Goal: Find specific page/section: Find specific page/section

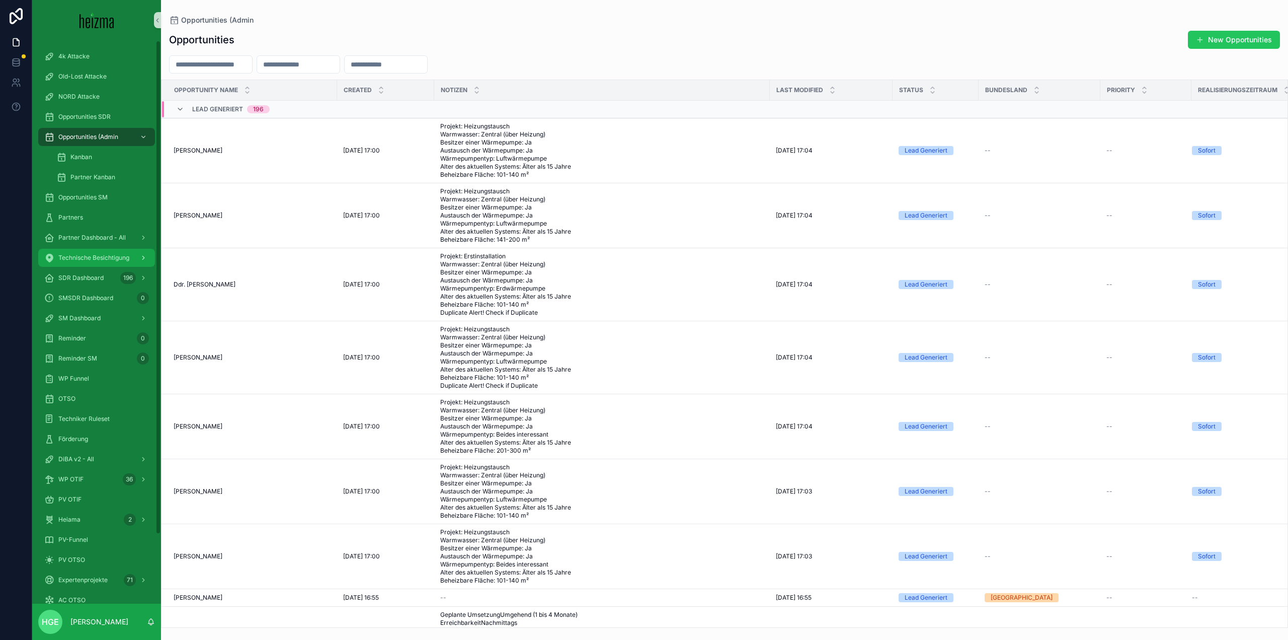
click at [113, 257] on span "Technische Besichtigung" at bounding box center [93, 258] width 71 height 8
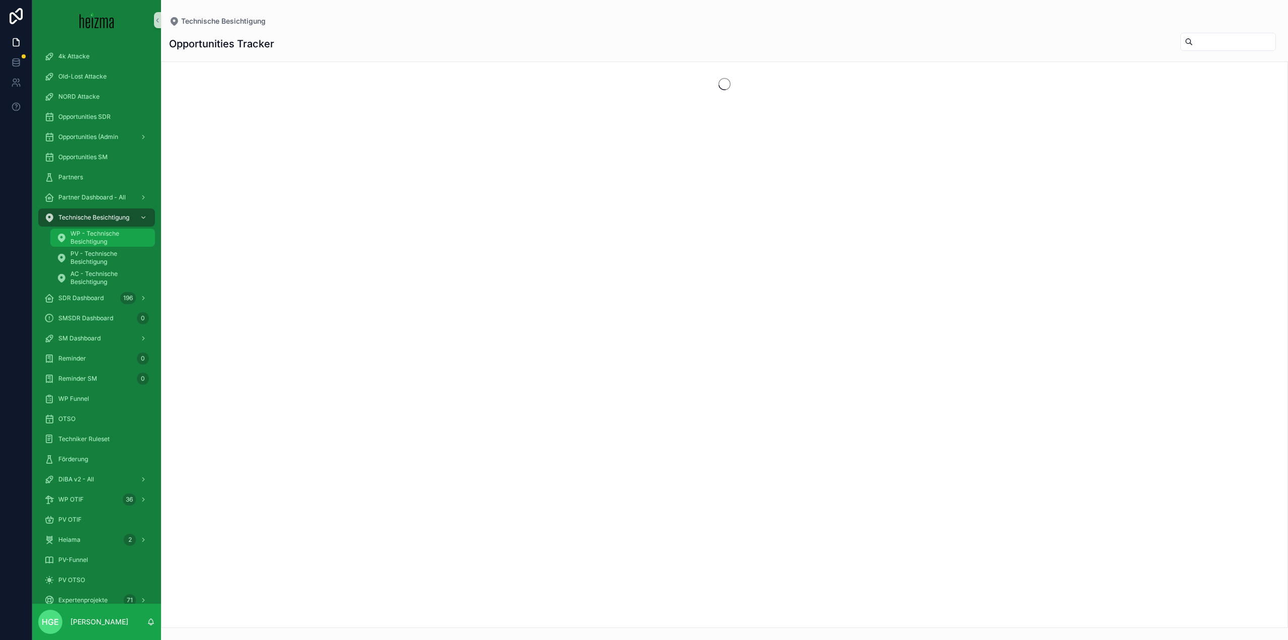
click at [103, 234] on span "WP - Technische Besichtigung" at bounding box center [107, 237] width 74 height 16
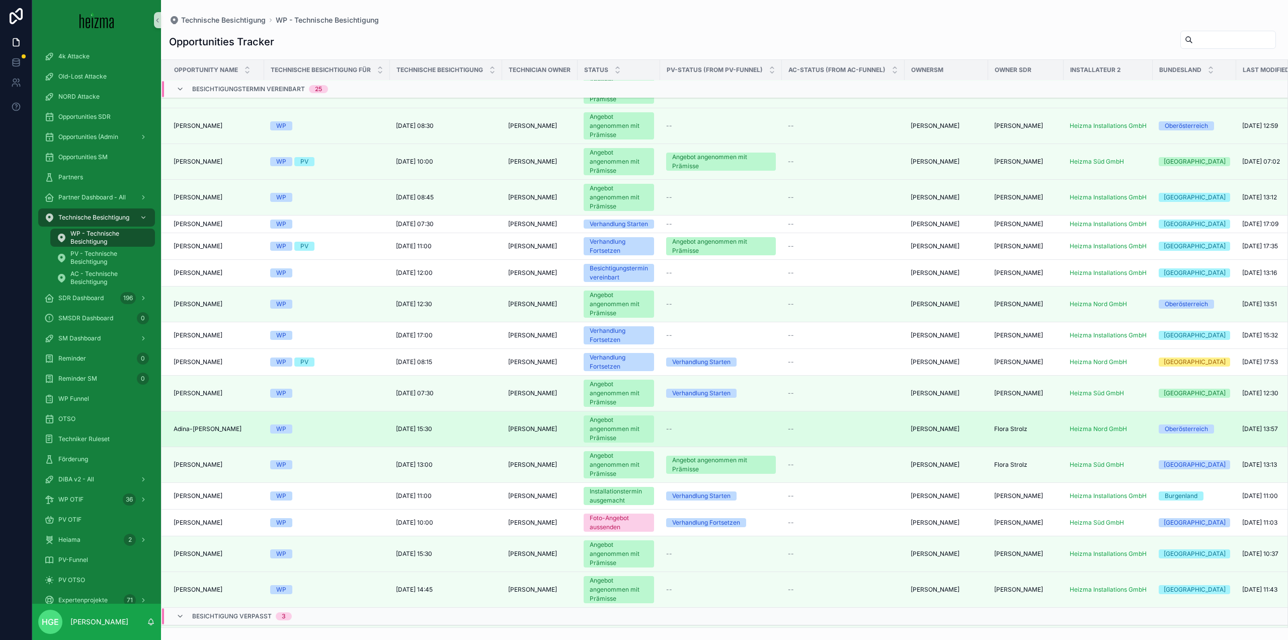
scroll to position [719, 0]
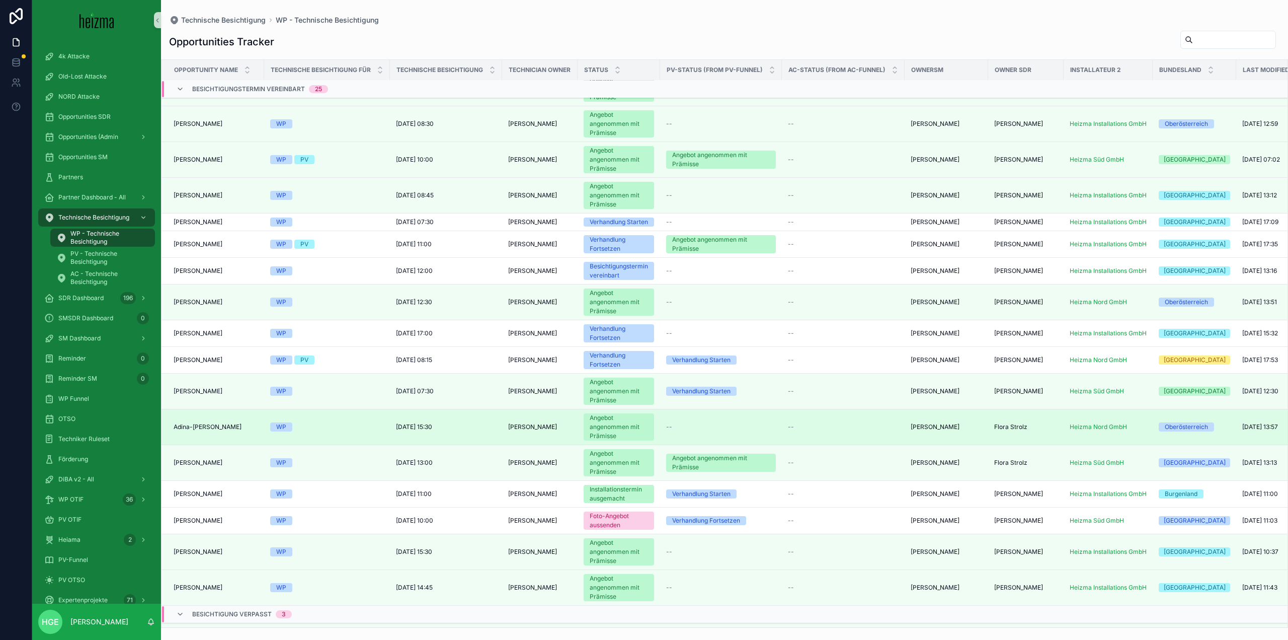
click at [220, 431] on span "Adina-[PERSON_NAME]" at bounding box center [208, 427] width 68 height 8
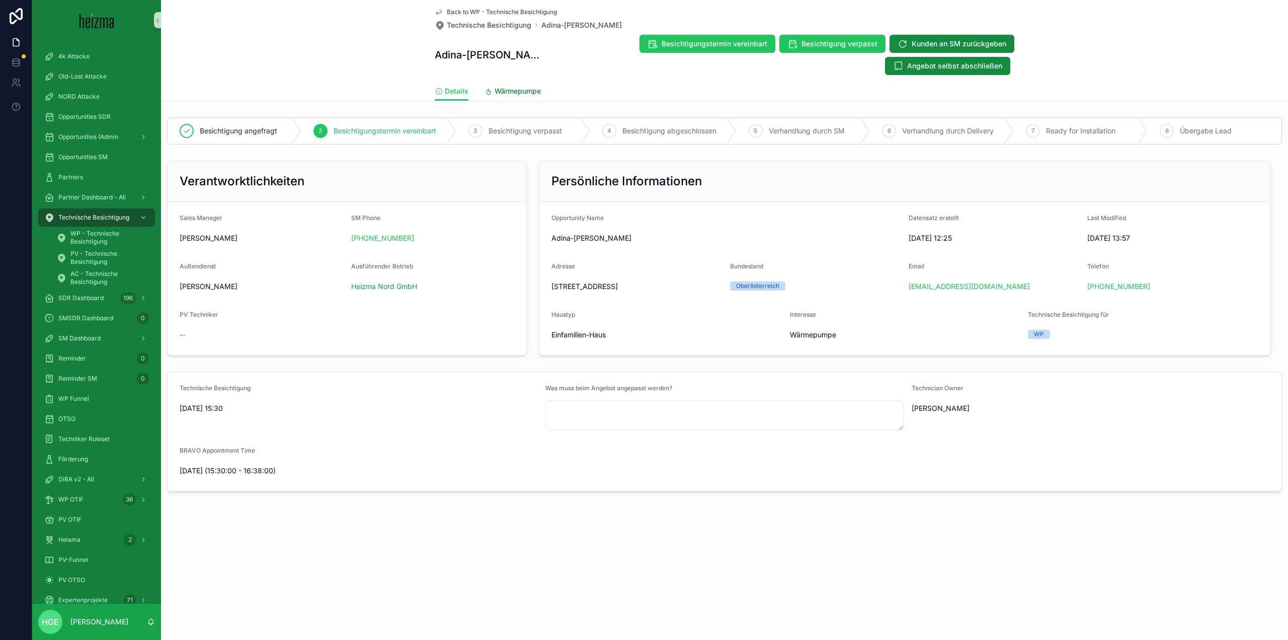
click at [526, 90] on span "Wärmepumpe" at bounding box center [518, 91] width 46 height 10
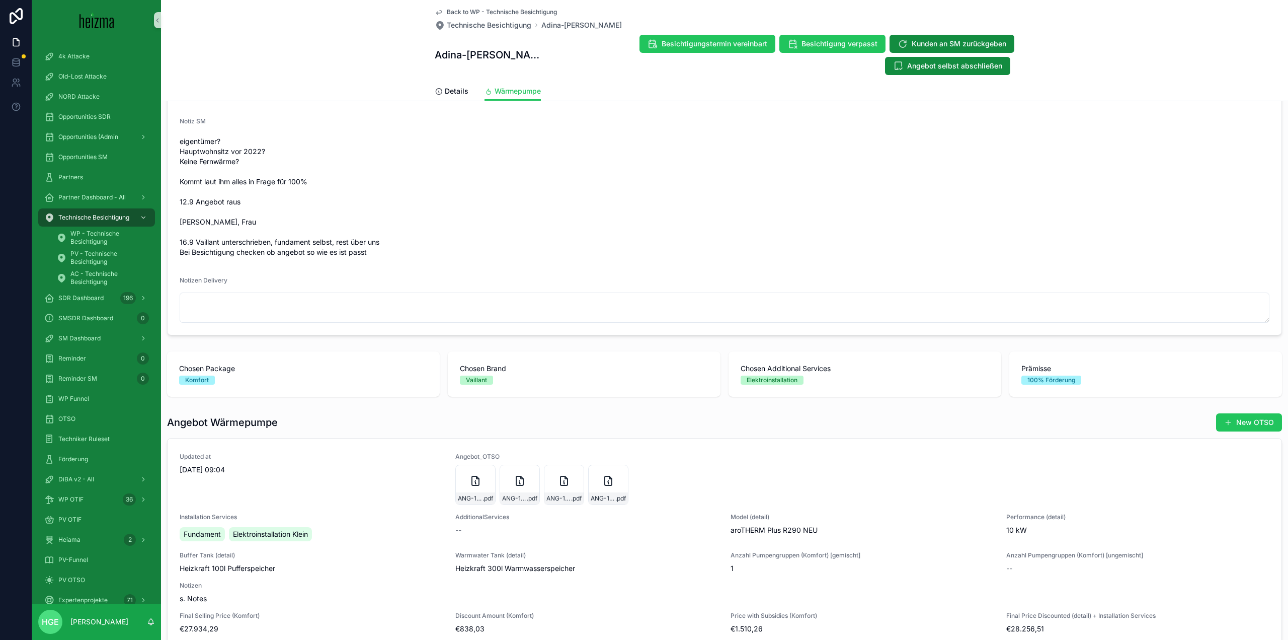
scroll to position [1108, 0]
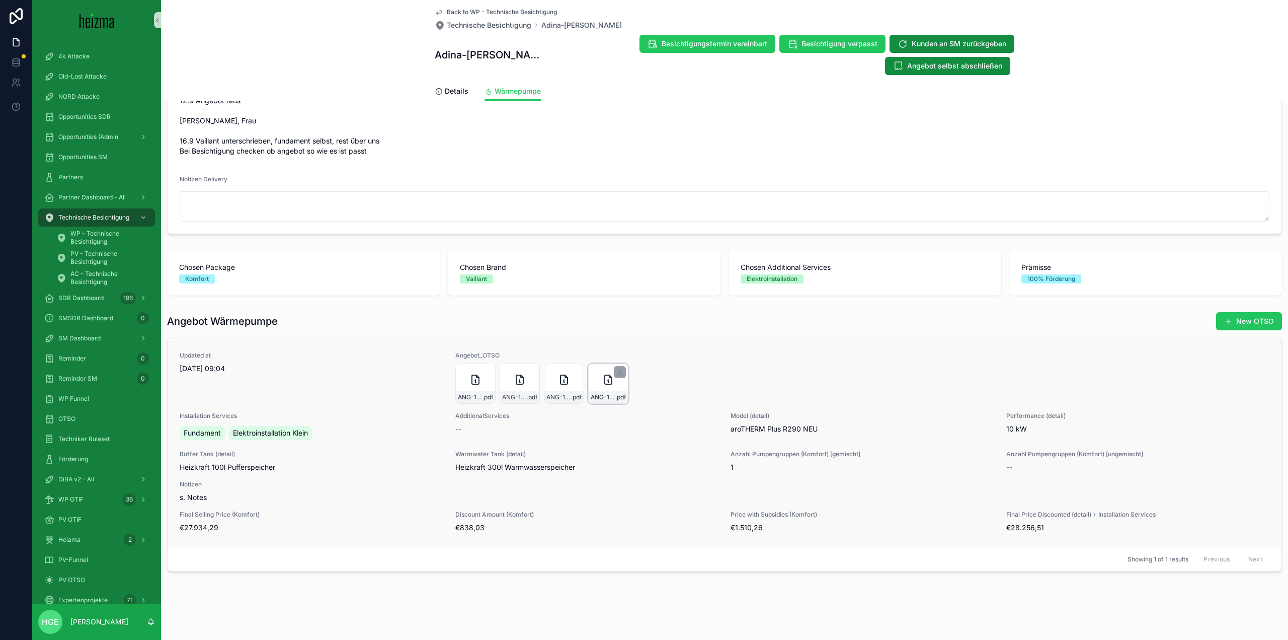
click at [601, 390] on div "ANG-10352-Bob-2025-04-23 .pdf" at bounding box center [608, 383] width 40 height 40
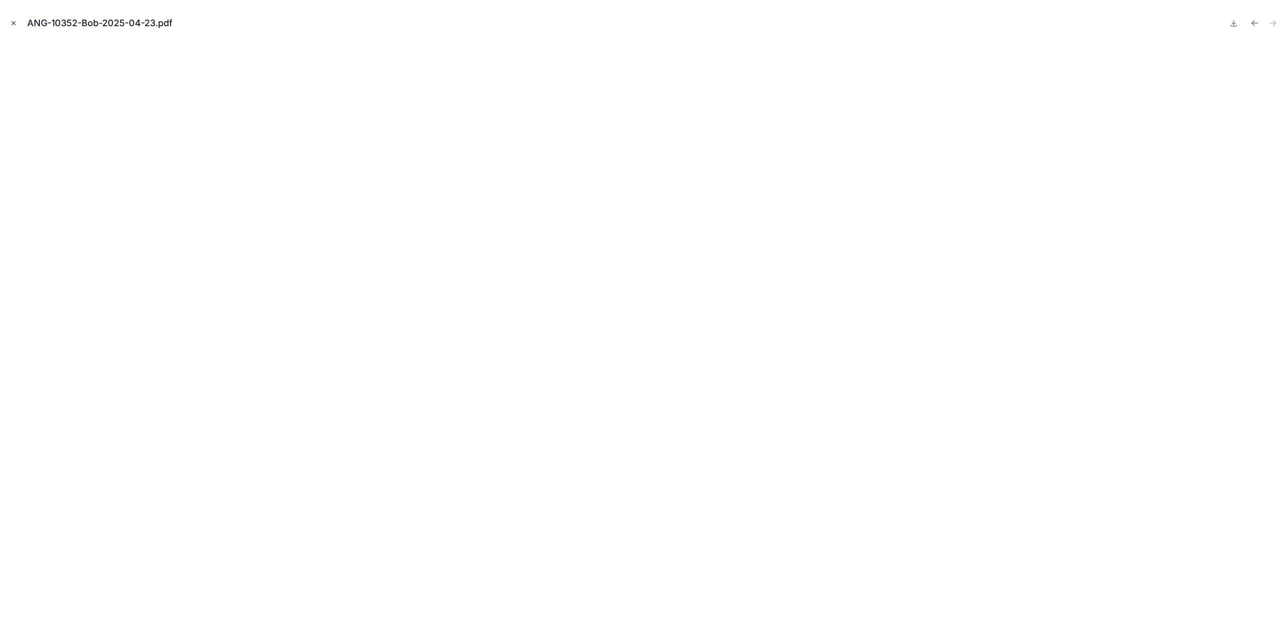
click at [17, 27] on button "Close modal" at bounding box center [13, 23] width 11 height 11
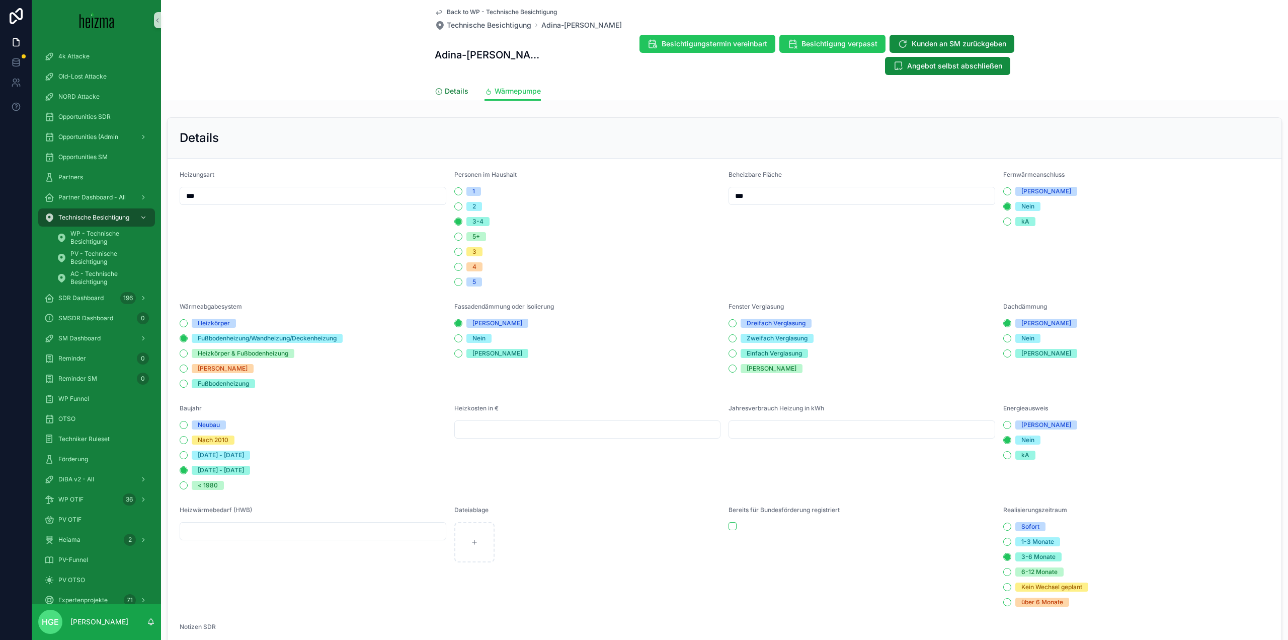
click at [456, 97] on link "Details" at bounding box center [452, 92] width 34 height 20
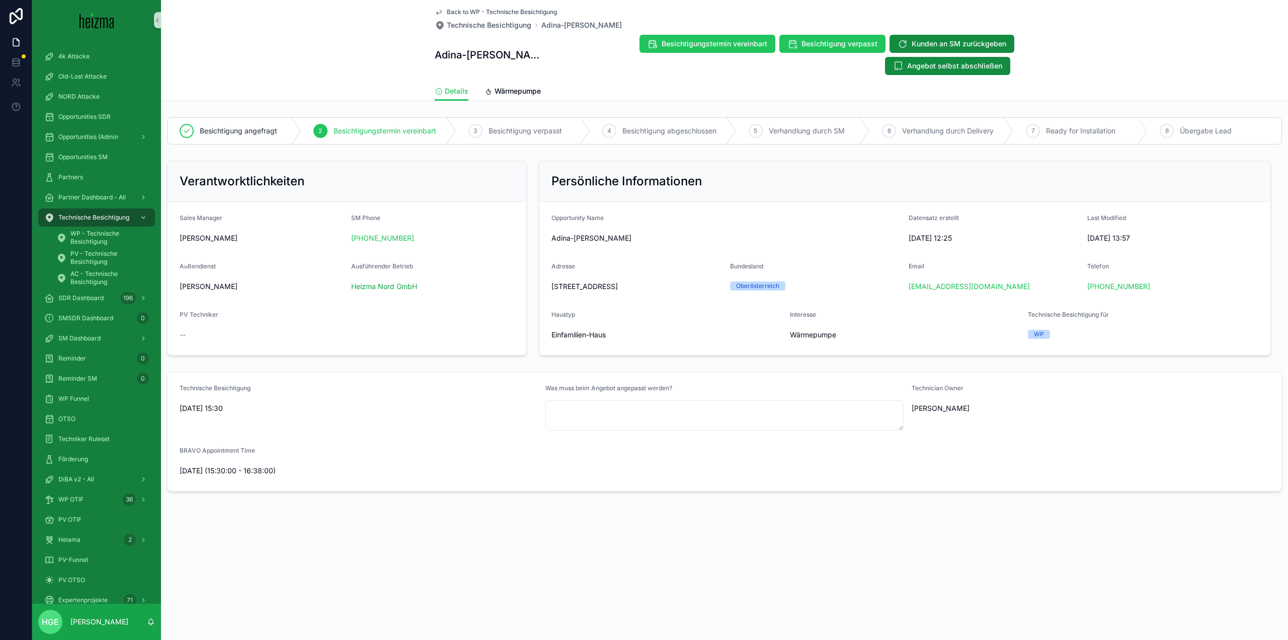
drag, startPoint x: 552, startPoint y: 286, endPoint x: 674, endPoint y: 285, distance: 122.3
click at [674, 285] on span "[STREET_ADDRESS]" at bounding box center [637, 286] width 171 height 10
copy span "[STREET_ADDRESS]"
click at [169, 39] on div "Back to WP - Technische Besichtigung Technische Besichtigung Adina-Iustina [PER…" at bounding box center [724, 50] width 1127 height 101
click at [91, 254] on span "PV - Technische Besichtigung" at bounding box center [107, 258] width 74 height 16
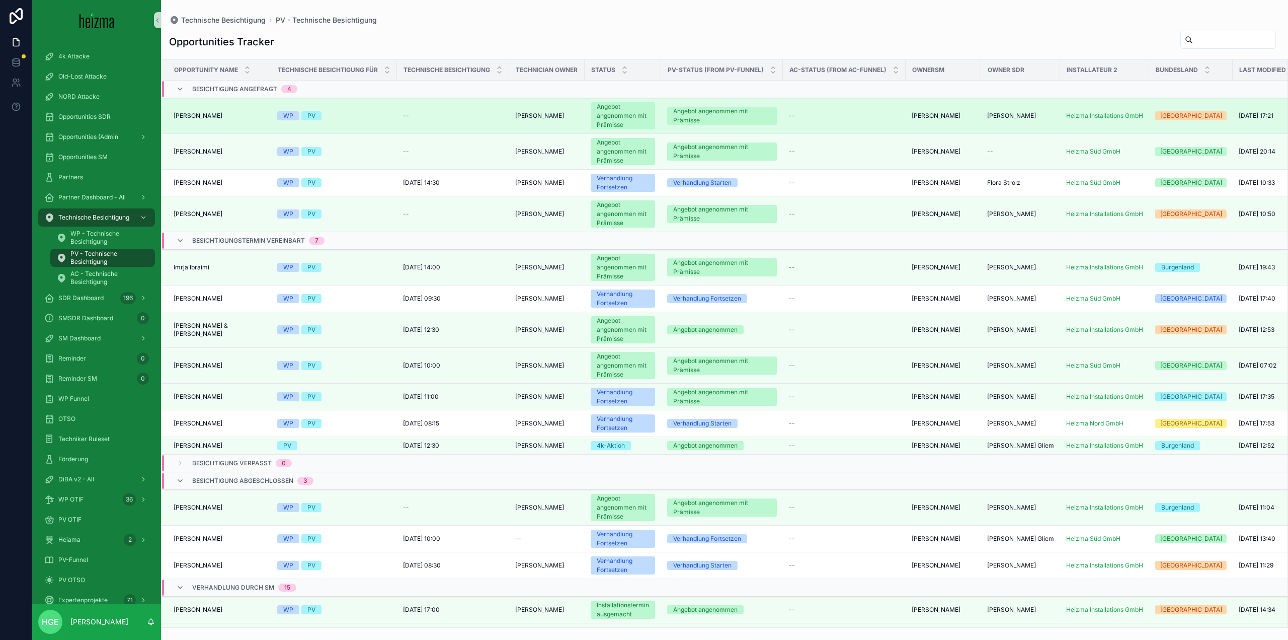
click at [231, 112] on div "[PERSON_NAME] [PERSON_NAME]" at bounding box center [220, 116] width 92 height 8
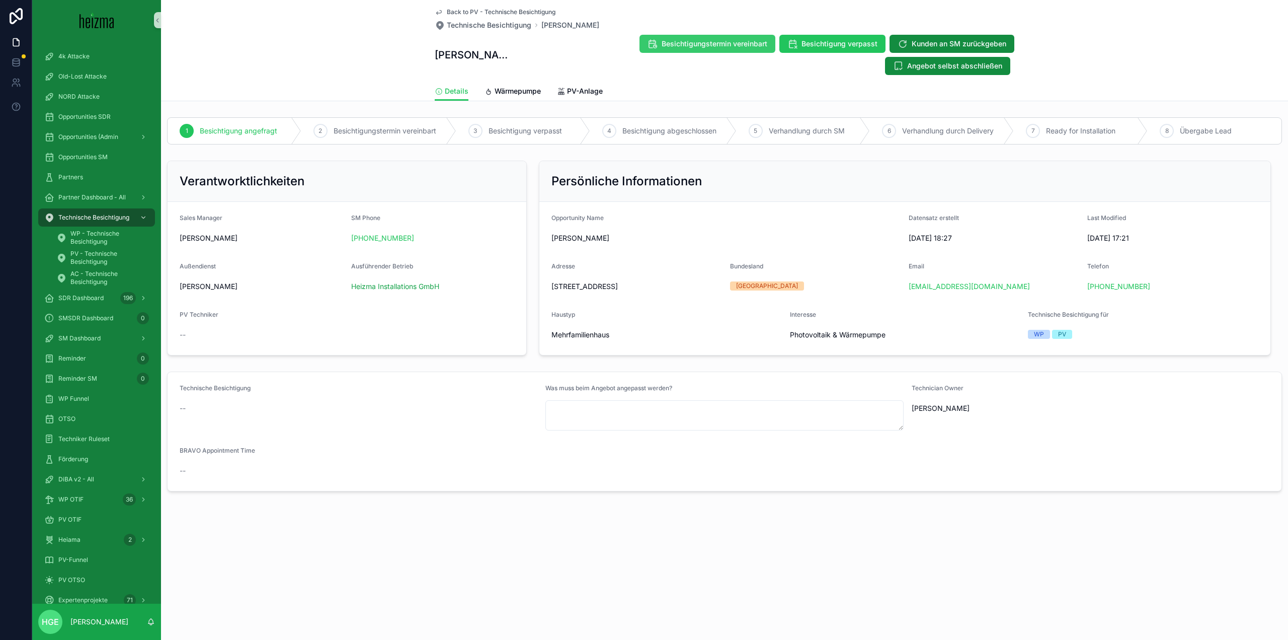
click at [662, 43] on span "Besichtigungstermin vereinbart" at bounding box center [715, 44] width 106 height 10
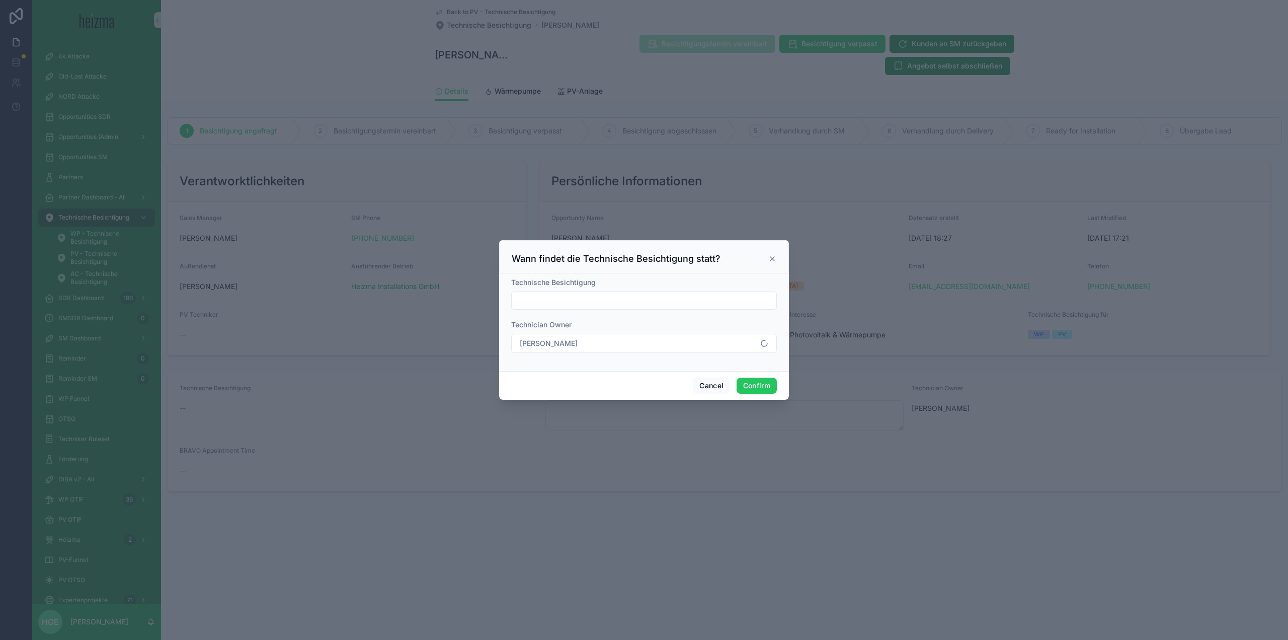
click at [646, 310] on div at bounding box center [644, 300] width 266 height 18
click at [637, 295] on input "text" at bounding box center [644, 300] width 265 height 14
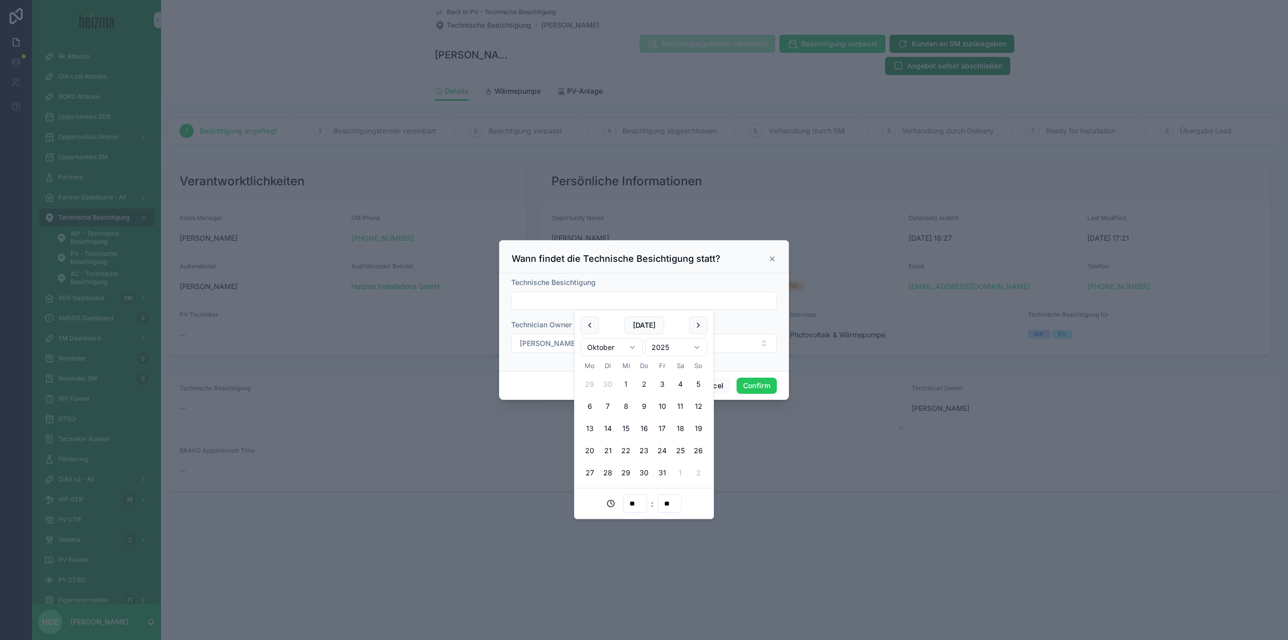
click at [649, 385] on button "2" at bounding box center [644, 384] width 18 height 18
type input "**********"
click at [515, 334] on button "[PERSON_NAME]" at bounding box center [644, 343] width 266 height 19
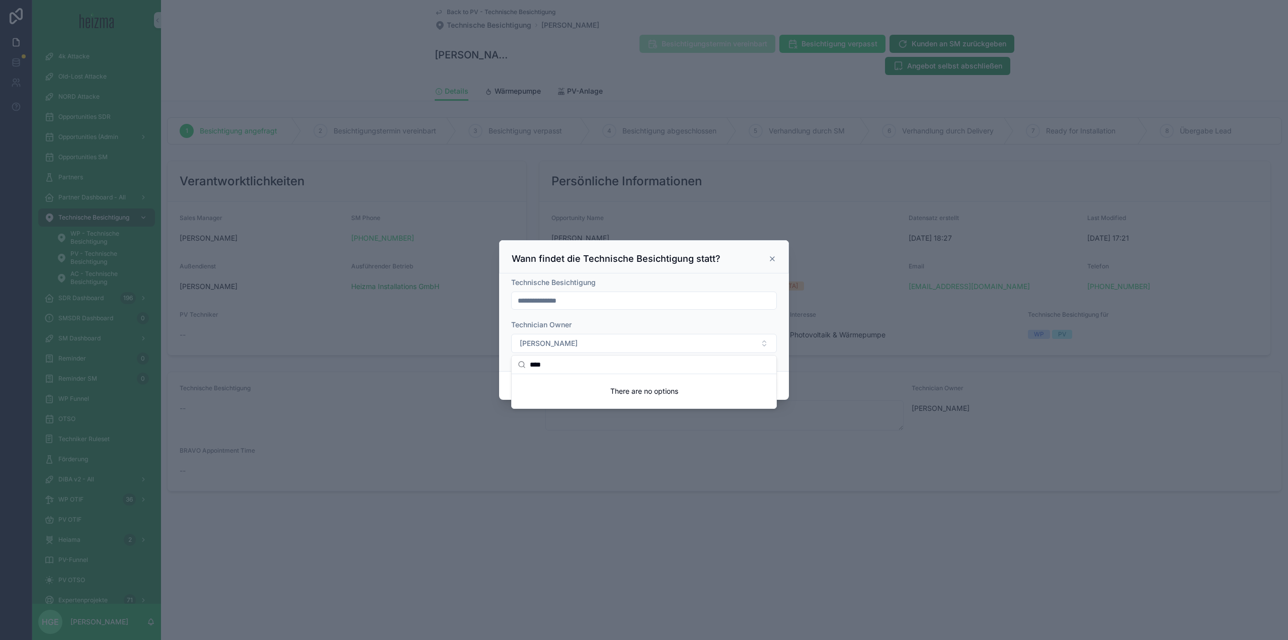
drag, startPoint x: 584, startPoint y: 365, endPoint x: 534, endPoint y: 361, distance: 49.5
click at [534, 361] on input "****" at bounding box center [650, 364] width 241 height 18
type input "****"
click at [593, 312] on form "**********" at bounding box center [644, 320] width 266 height 86
click at [764, 389] on button "Confirm" at bounding box center [757, 385] width 40 height 16
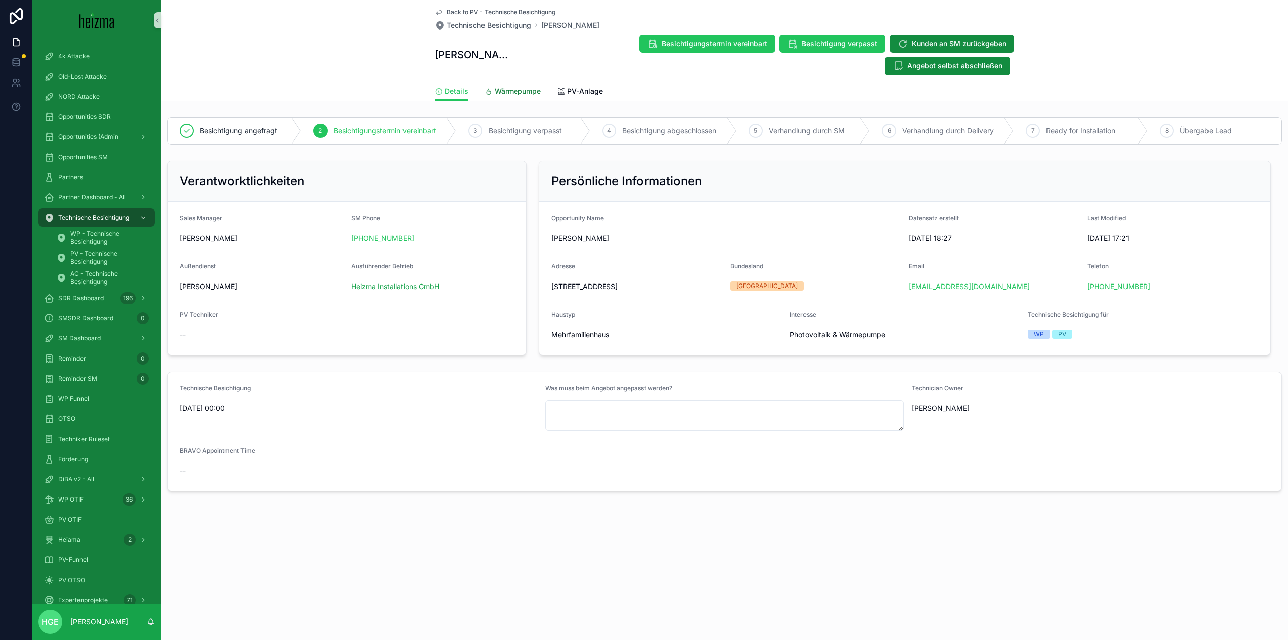
click at [514, 86] on span "Wärmepumpe" at bounding box center [518, 91] width 46 height 10
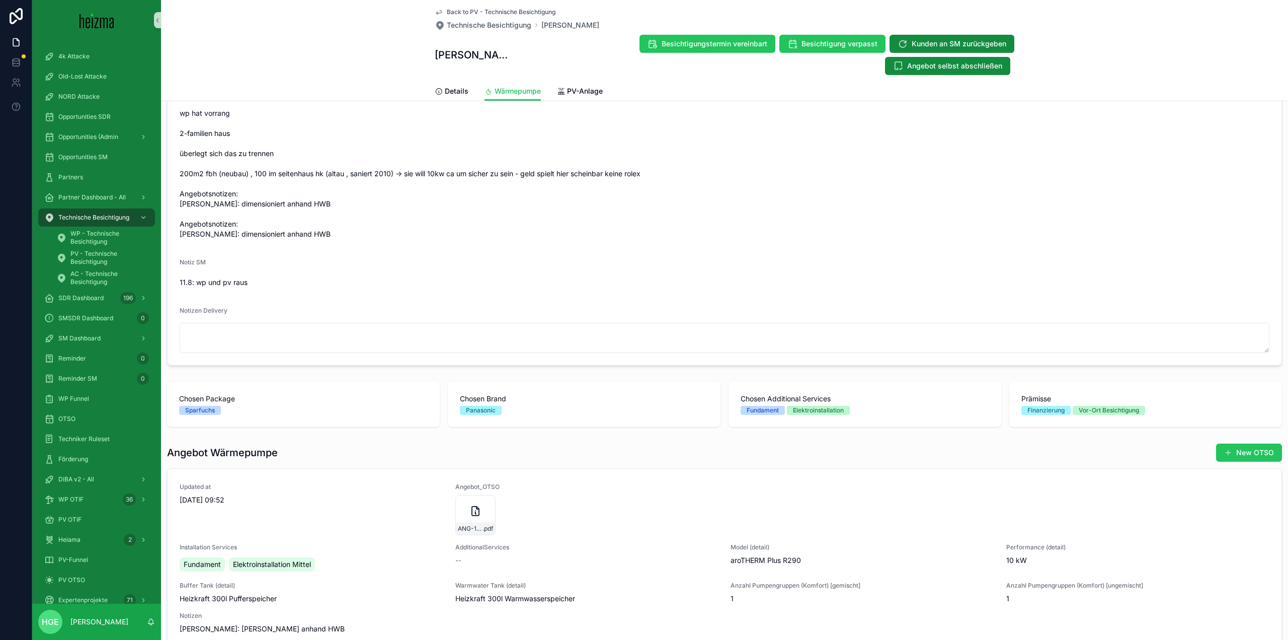
scroll to position [635, 0]
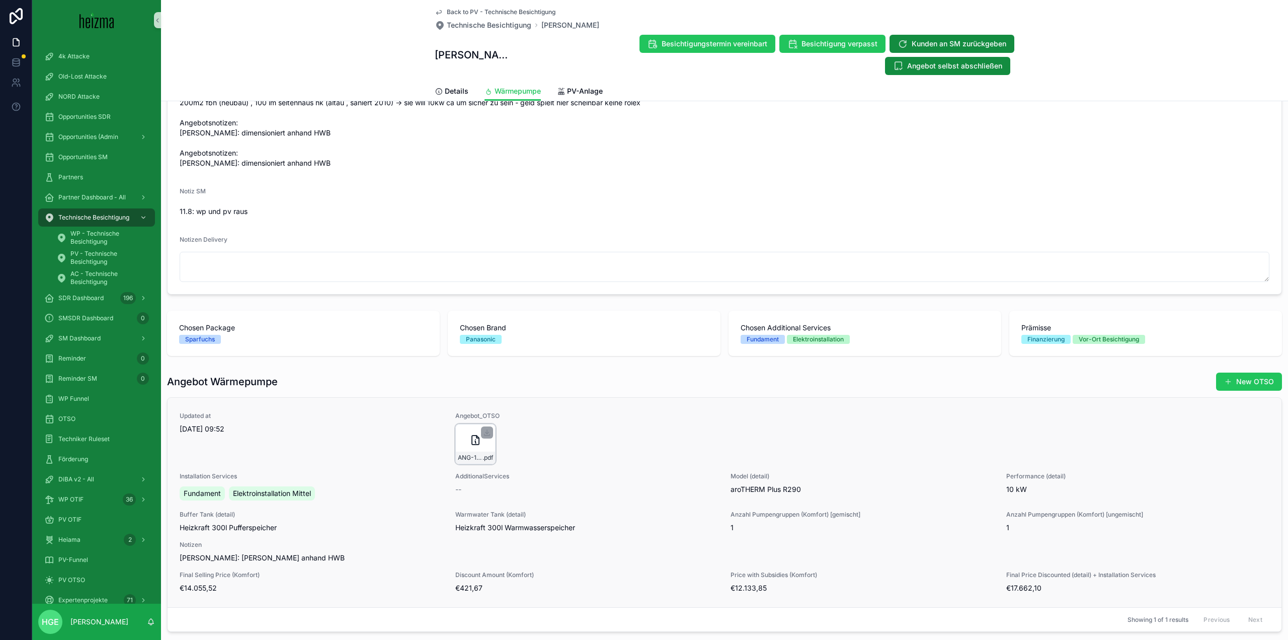
click at [477, 451] on div "ANG-12351-Holas--2025-08-11 .pdf" at bounding box center [475, 457] width 39 height 12
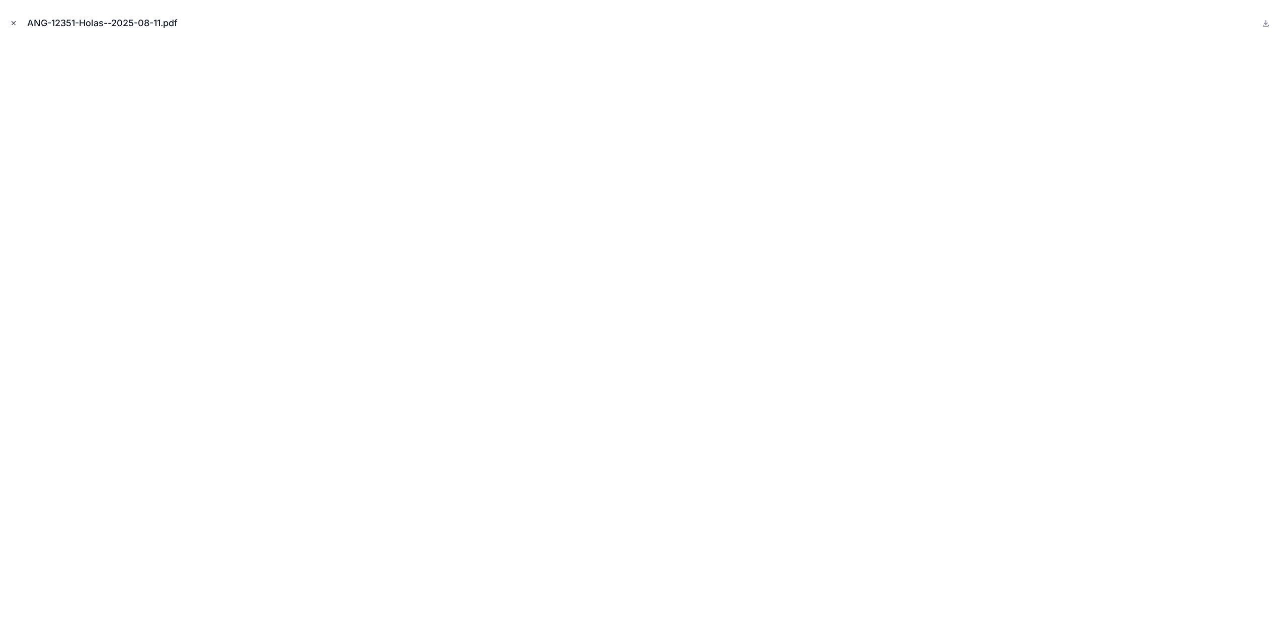
click at [15, 25] on icon "Close modal" at bounding box center [13, 23] width 7 height 7
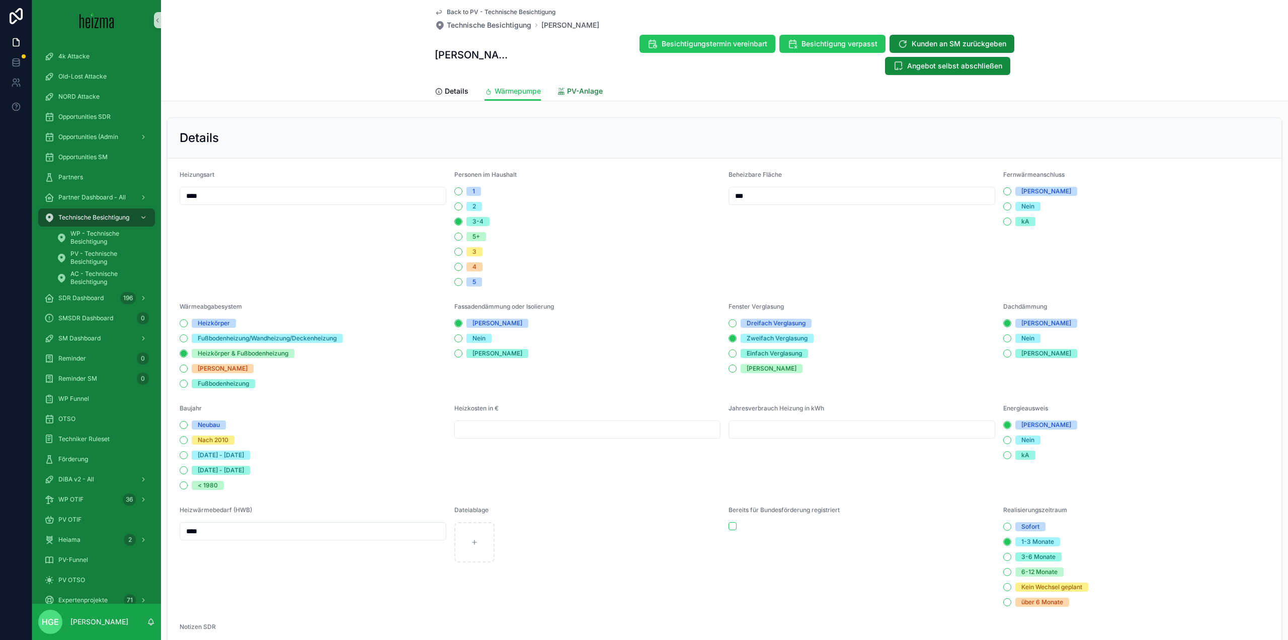
click at [577, 86] on span "PV-Anlage" at bounding box center [585, 91] width 36 height 10
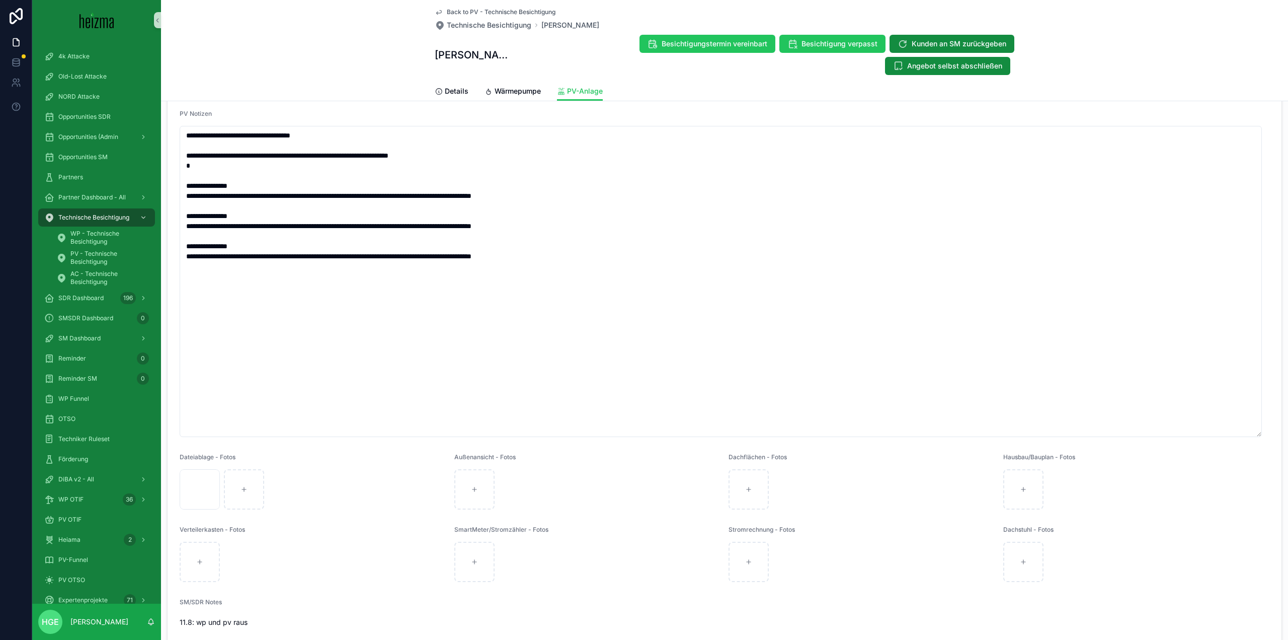
scroll to position [453, 0]
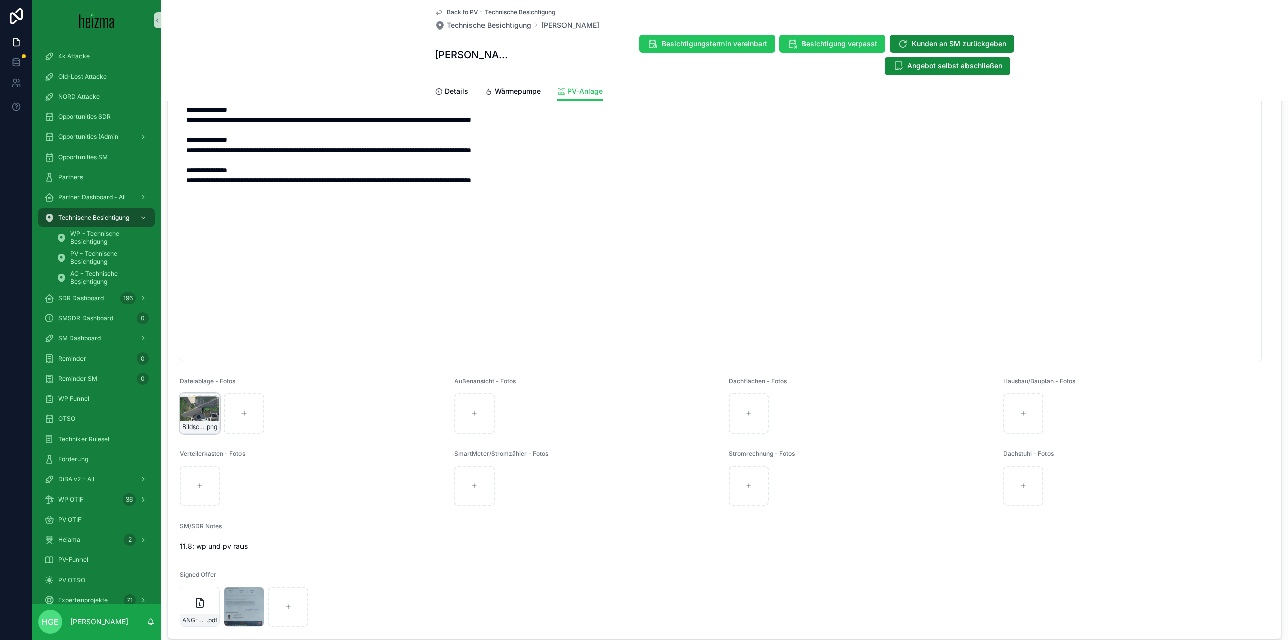
click at [196, 393] on div "Bildschirmfoto-2025-08-11-um-12.58.01 .png" at bounding box center [200, 413] width 40 height 40
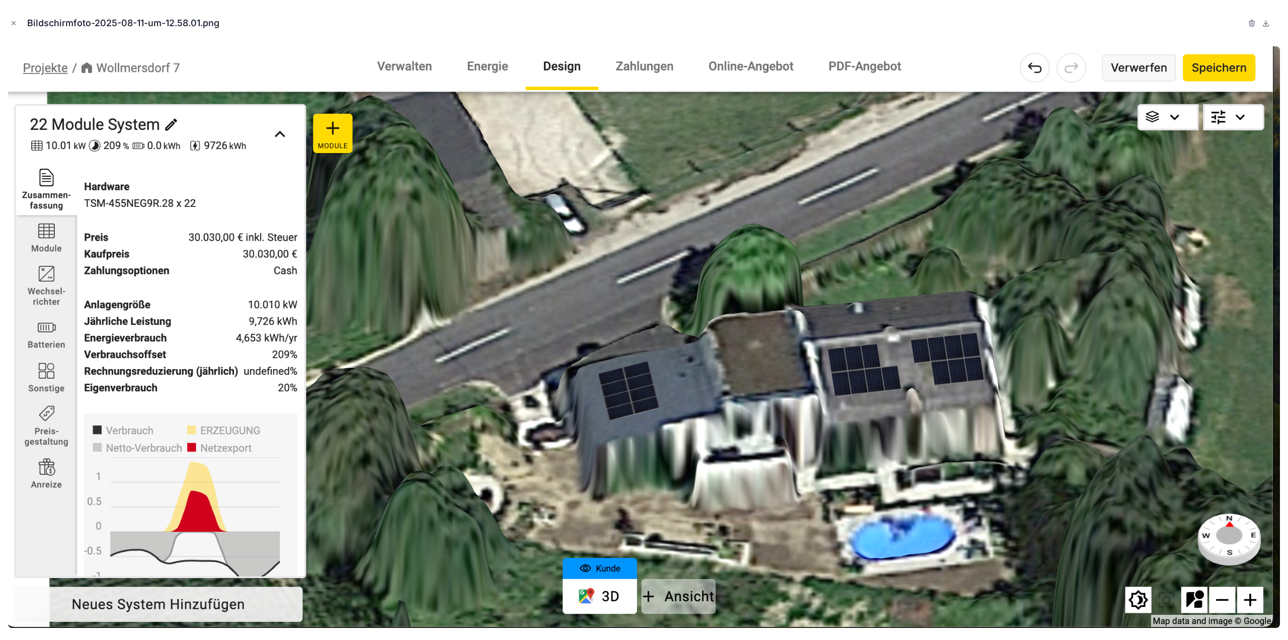
click at [1035, 367] on img at bounding box center [644, 336] width 1272 height 581
click at [12, 23] on icon "Close modal" at bounding box center [13, 23] width 7 height 7
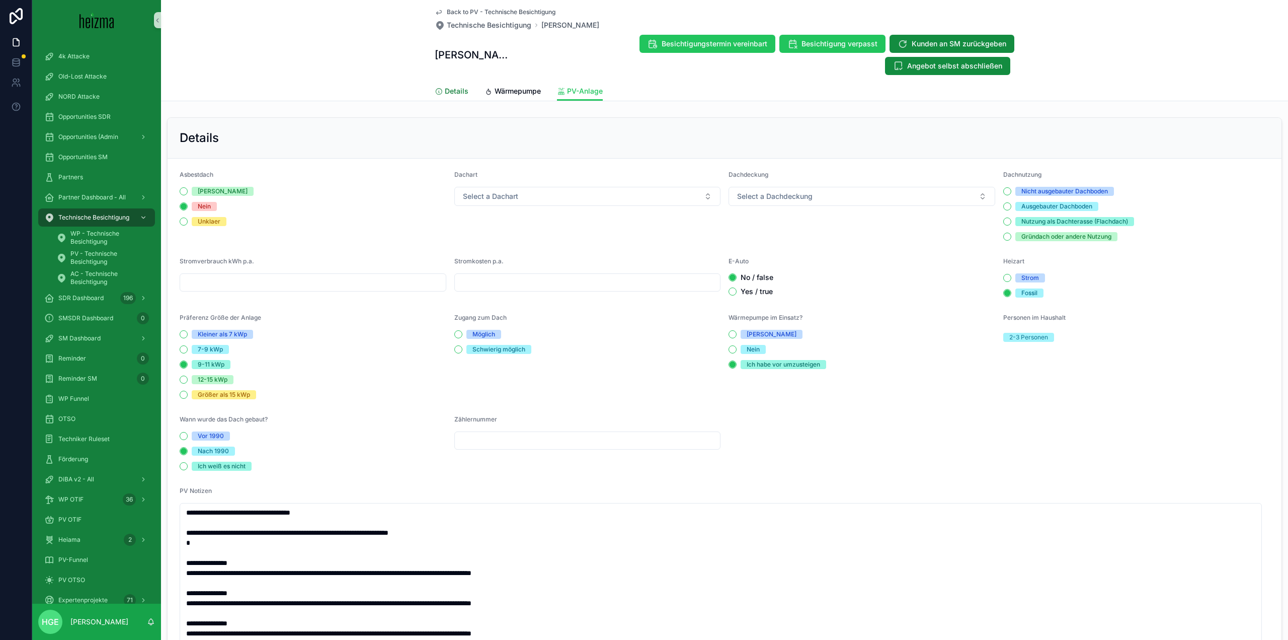
click at [451, 82] on link "Details" at bounding box center [452, 92] width 34 height 20
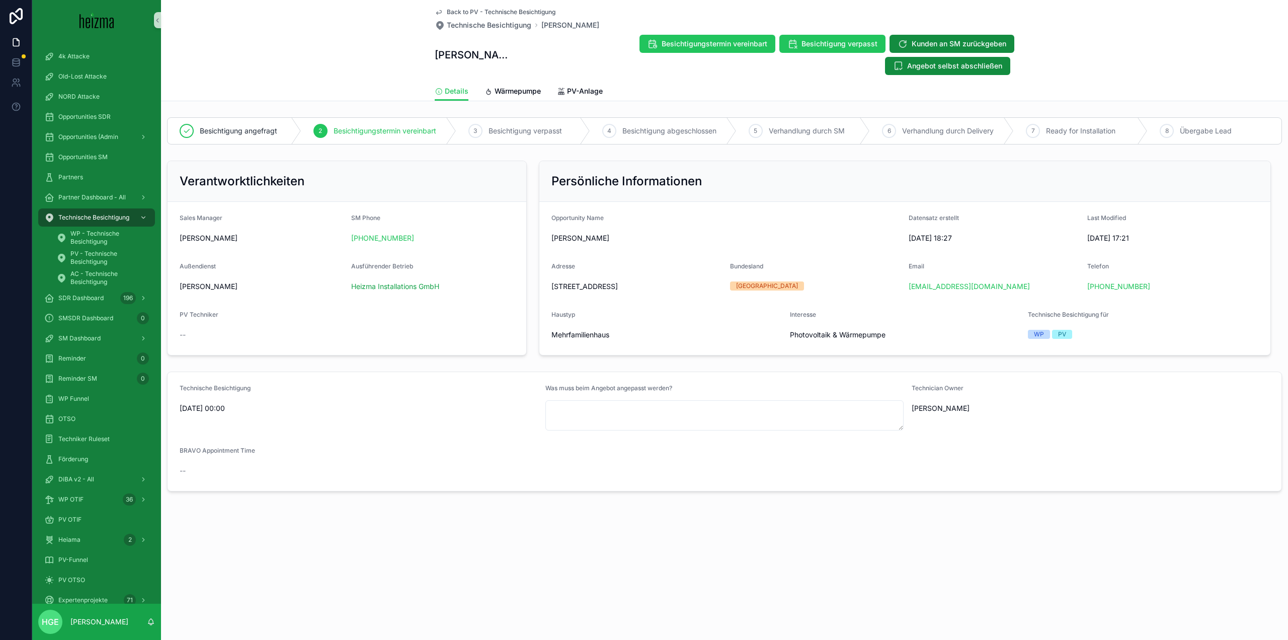
drag, startPoint x: 551, startPoint y: 264, endPoint x: 624, endPoint y: 276, distance: 73.5
click at [624, 276] on form "Opportunity Name [PERSON_NAME] Datensatz erstellt [DATE] 18:27 Last Modified [D…" at bounding box center [905, 278] width 731 height 153
